Goal: Task Accomplishment & Management: Use online tool/utility

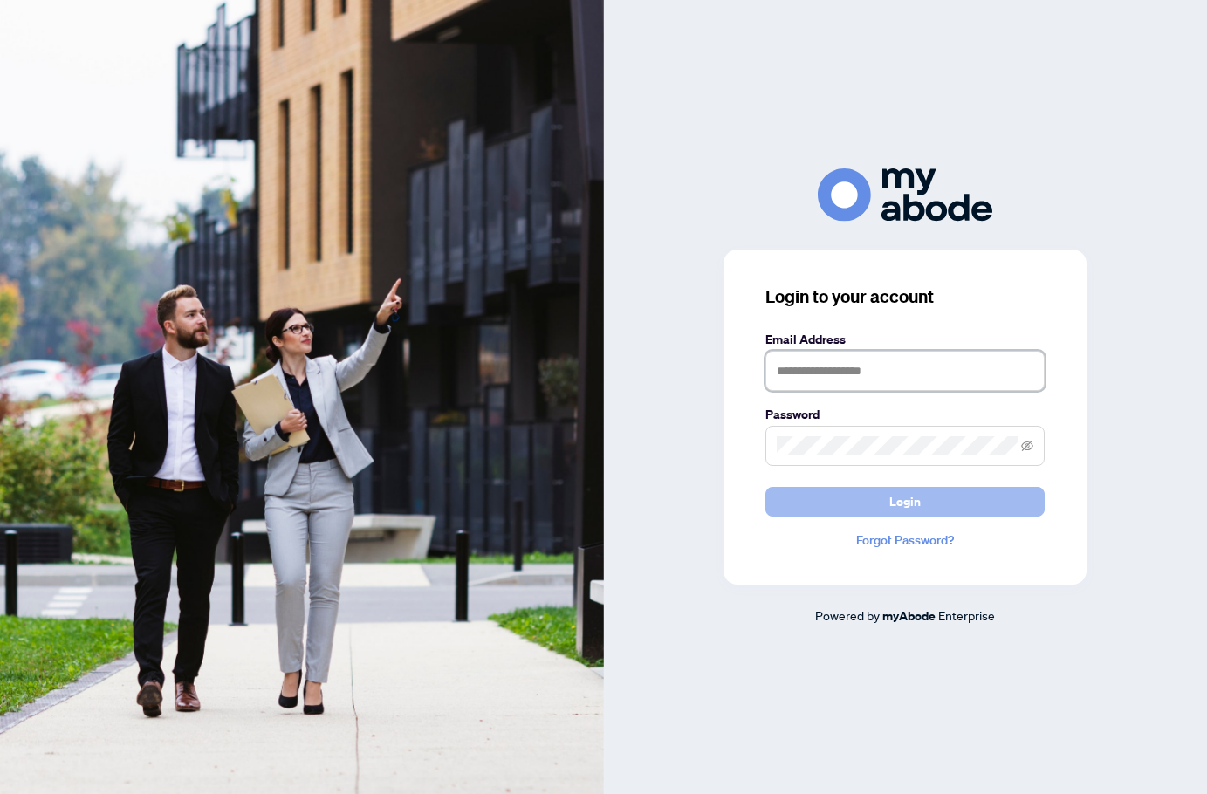
type input "**********"
click at [809, 500] on button "Login" at bounding box center [904, 502] width 279 height 30
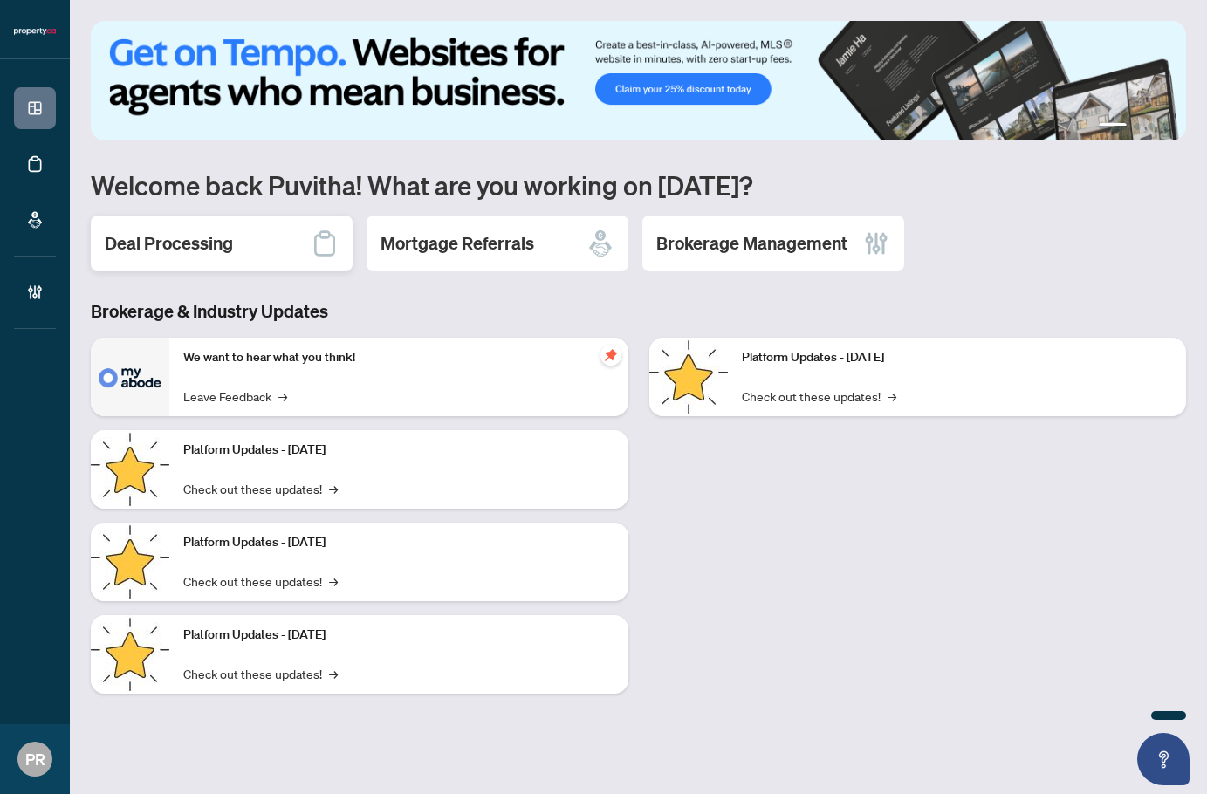
click at [257, 245] on div "Deal Processing" at bounding box center [222, 244] width 262 height 56
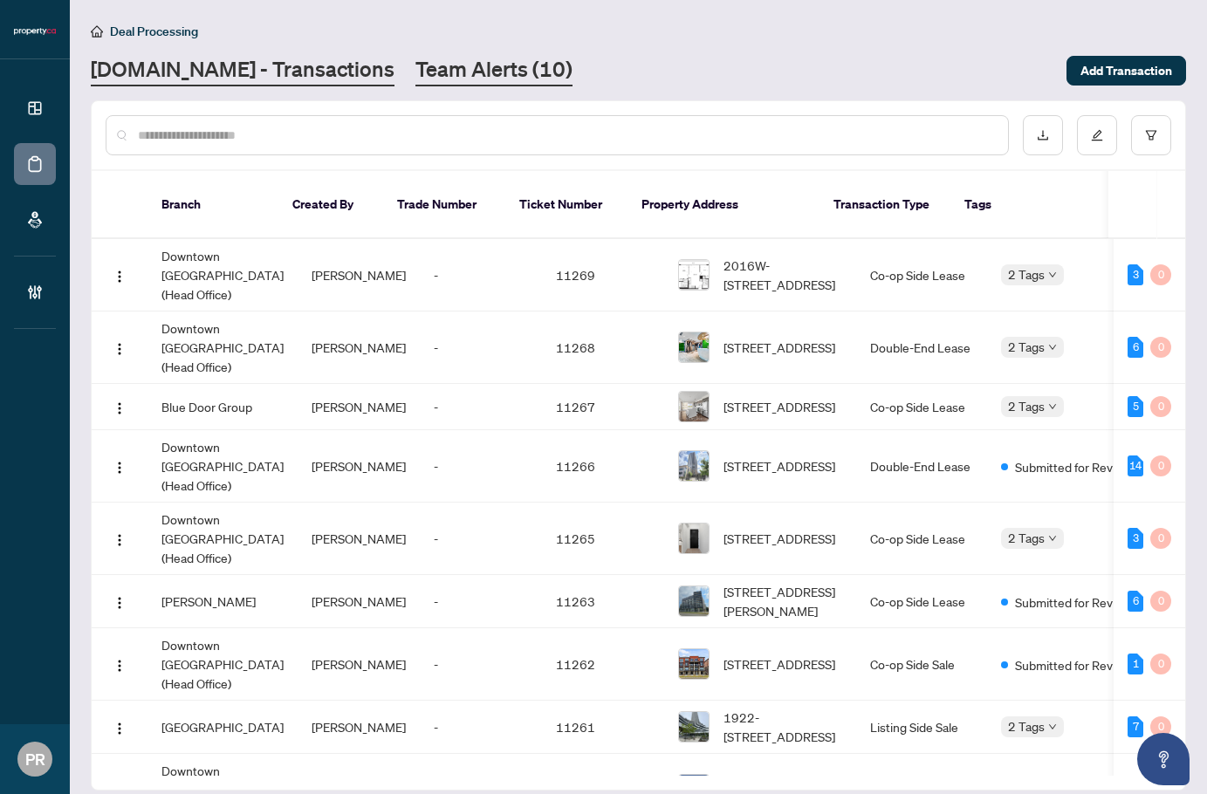
click at [422, 84] on link "Team Alerts (10)" at bounding box center [493, 70] width 157 height 31
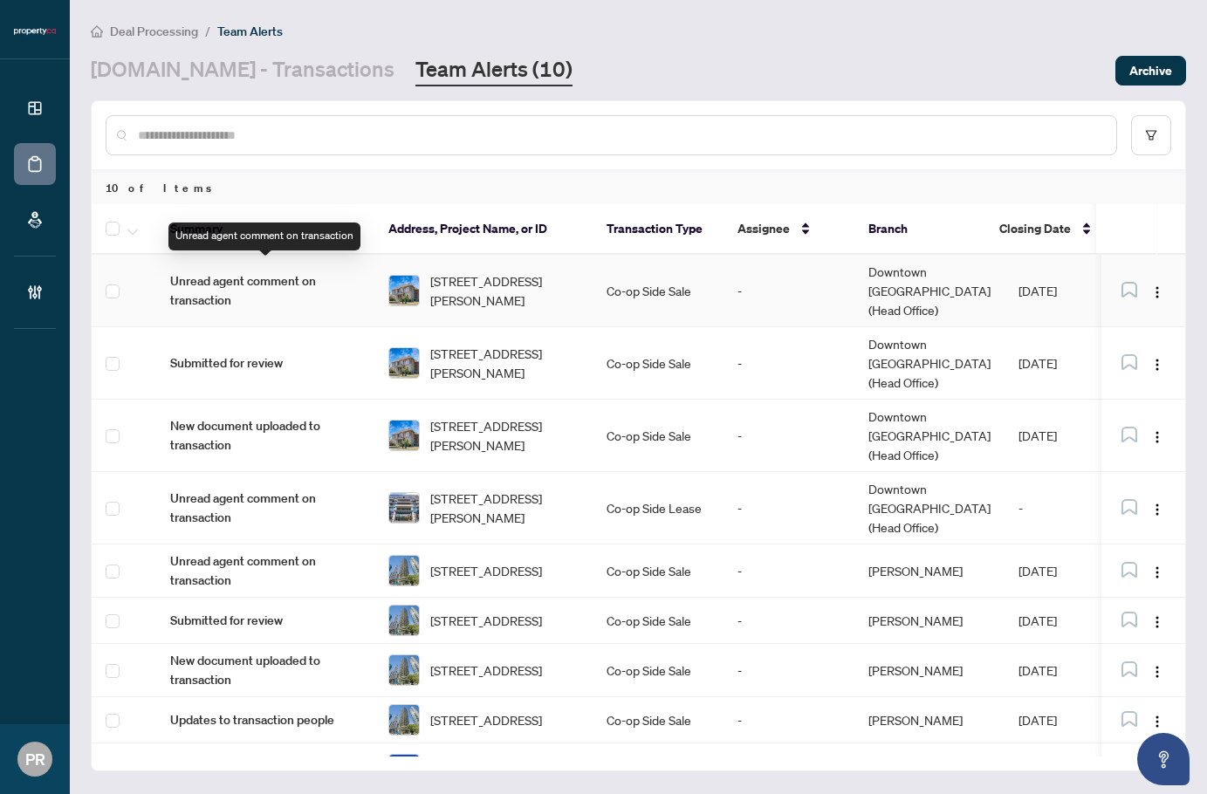
click at [275, 279] on span "Unread agent comment on transaction" at bounding box center [265, 290] width 190 height 38
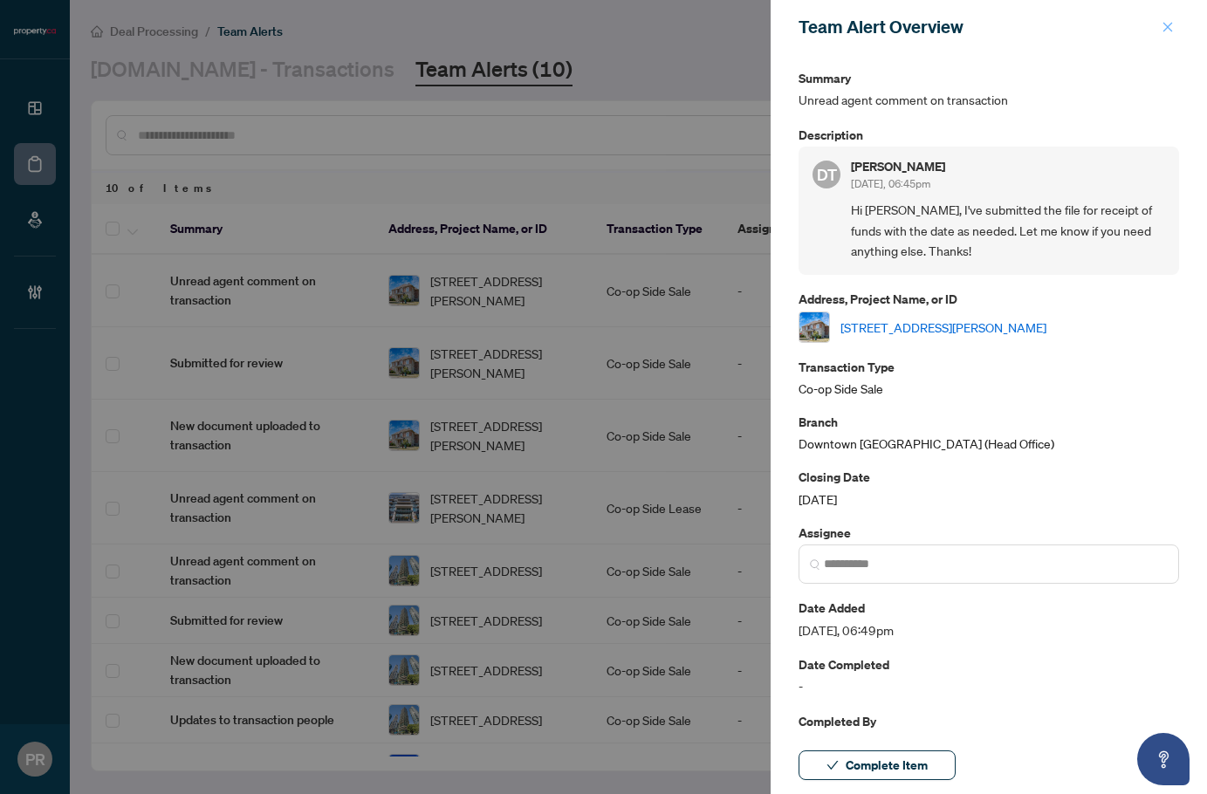
click at [1163, 18] on span "button" at bounding box center [1168, 27] width 12 height 28
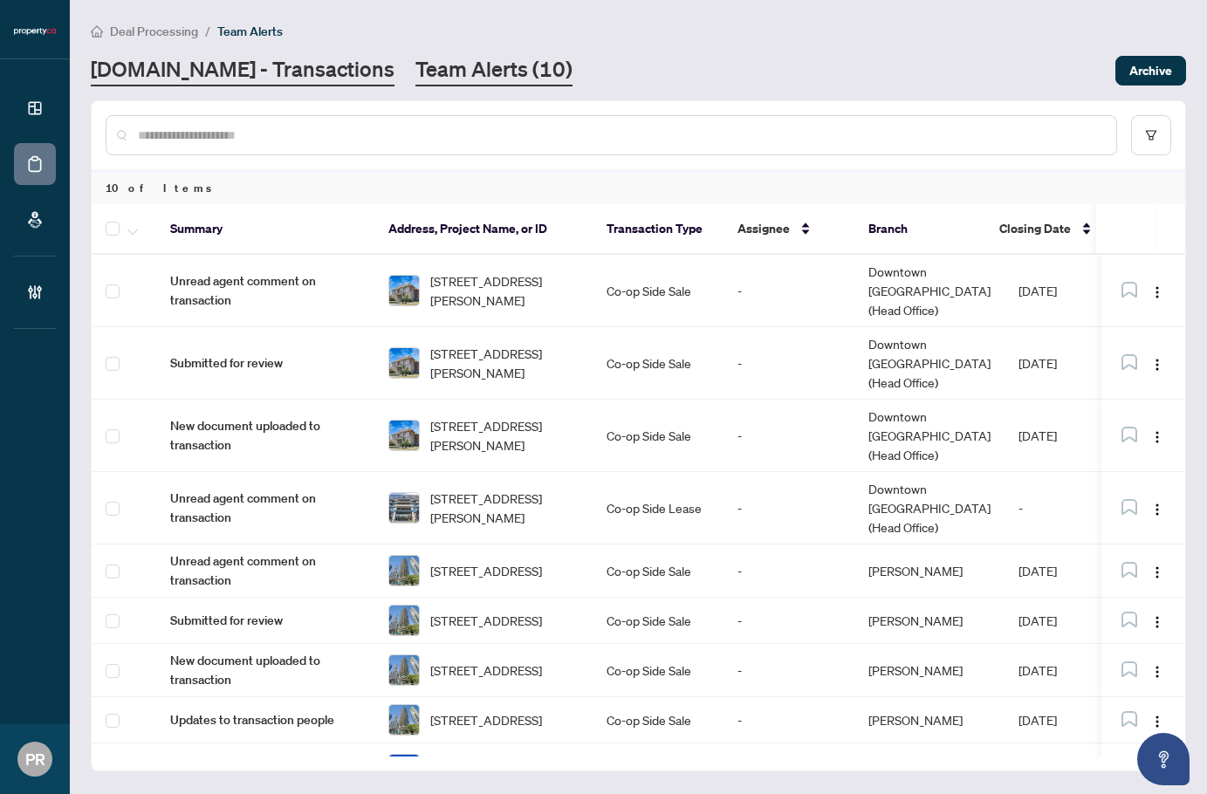
click at [306, 73] on link "[DOMAIN_NAME] - Transactions" at bounding box center [243, 70] width 304 height 31
